Goal: Information Seeking & Learning: Learn about a topic

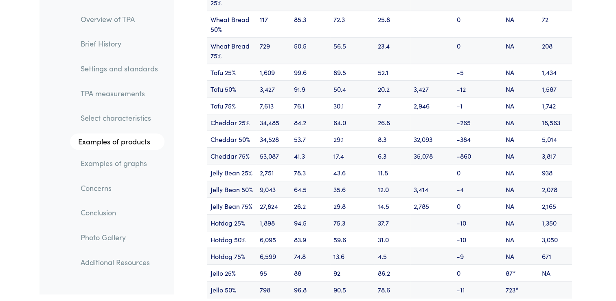
scroll to position [9896, 0]
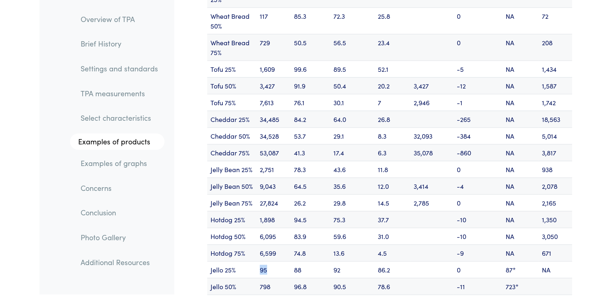
drag, startPoint x: 260, startPoint y: 247, endPoint x: 273, endPoint y: 248, distance: 12.7
click at [273, 261] on td "95" at bounding box center [274, 269] width 34 height 17
drag, startPoint x: 273, startPoint y: 248, endPoint x: 350, endPoint y: 246, distance: 77.4
click at [350, 261] on td "92" at bounding box center [352, 269] width 44 height 17
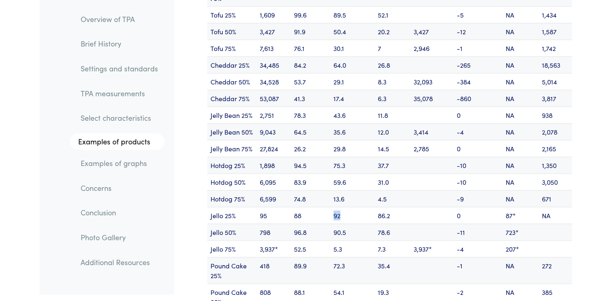
scroll to position [9912, 0]
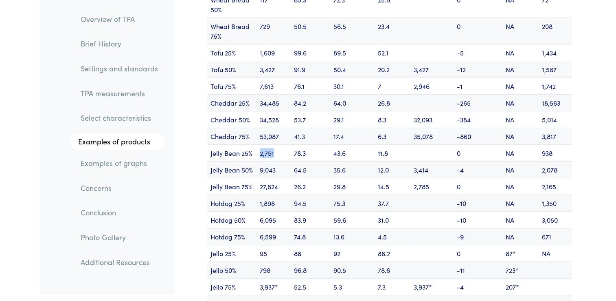
drag, startPoint x: 261, startPoint y: 131, endPoint x: 288, endPoint y: 133, distance: 27.8
click at [288, 144] on td "2,751" at bounding box center [274, 152] width 34 height 17
drag, startPoint x: 288, startPoint y: 133, endPoint x: 350, endPoint y: 133, distance: 61.9
click at [350, 144] on td "43.6" at bounding box center [352, 152] width 44 height 17
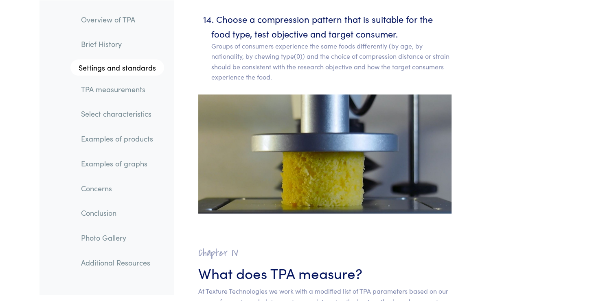
scroll to position [4653, 0]
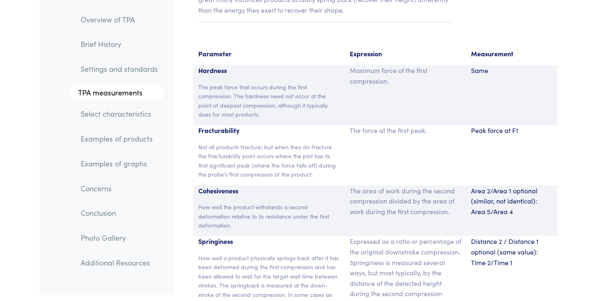
scroll to position [5333, 0]
